Goal: Find specific page/section: Find specific page/section

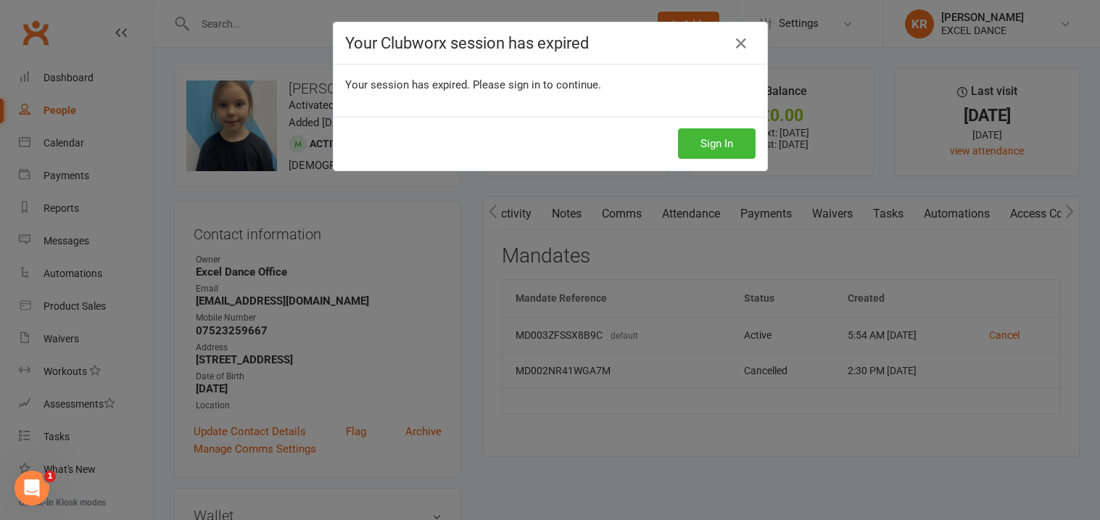
scroll to position [0, 252]
click at [737, 43] on icon at bounding box center [740, 43] width 17 height 17
click at [700, 141] on button "Sign In" at bounding box center [717, 143] width 78 height 30
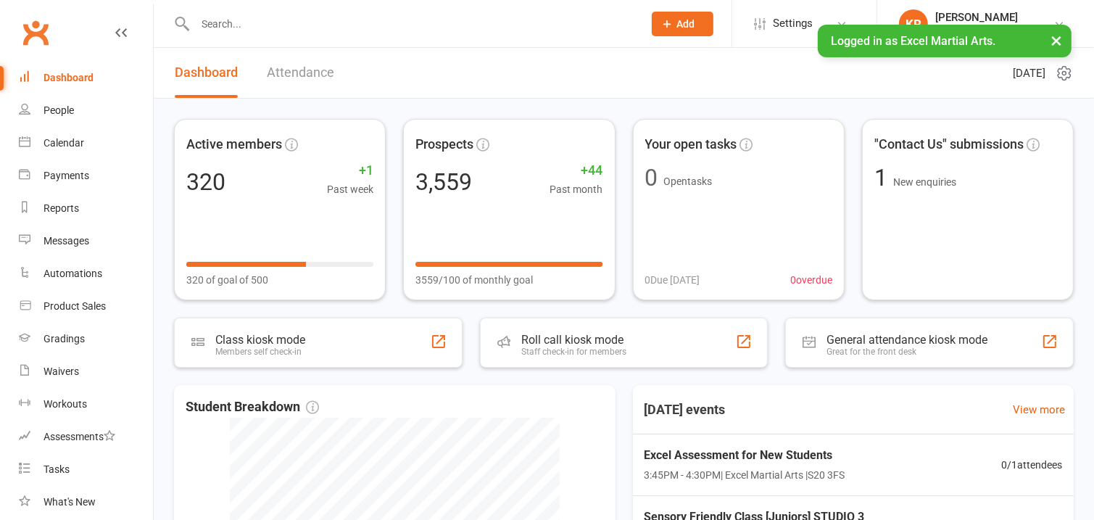
click at [274, 28] on input "text" at bounding box center [412, 24] width 442 height 20
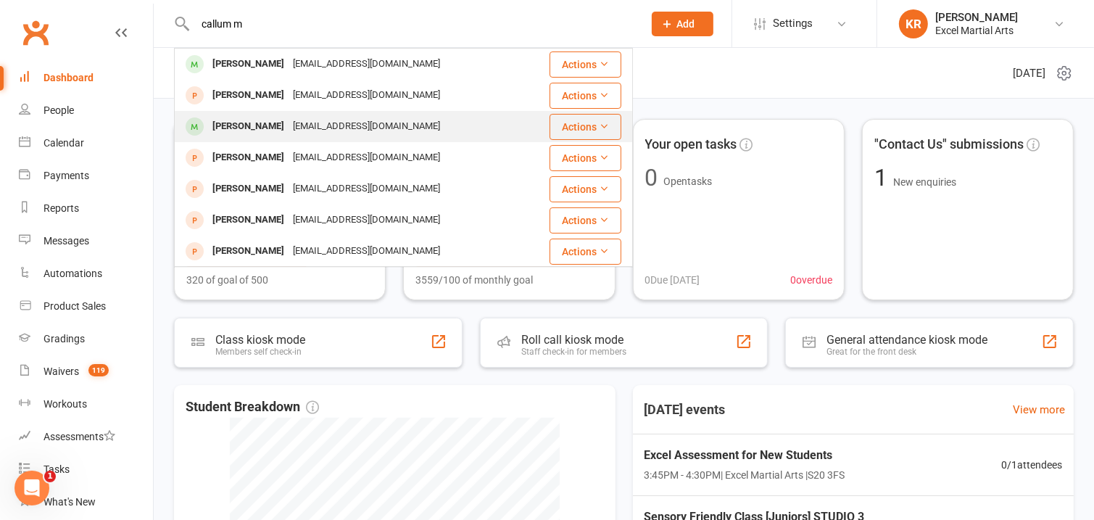
type input "callum m"
click at [280, 125] on div "Callum Molyneux" at bounding box center [248, 126] width 80 height 21
